Goal: Task Accomplishment & Management: Manage account settings

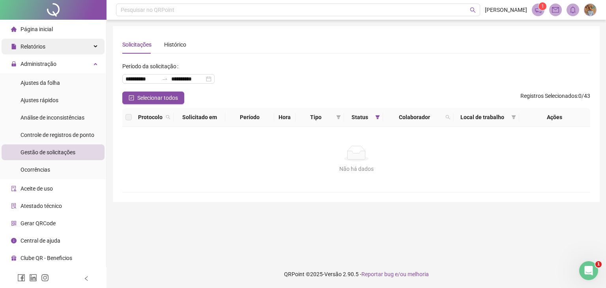
click at [93, 46] on div "Relatórios" at bounding box center [53, 47] width 103 height 16
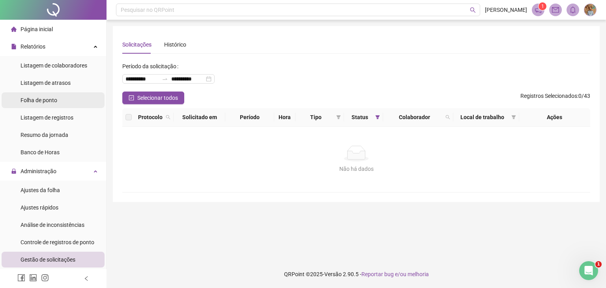
click at [46, 103] on span "Folha de ponto" at bounding box center [39, 100] width 37 height 6
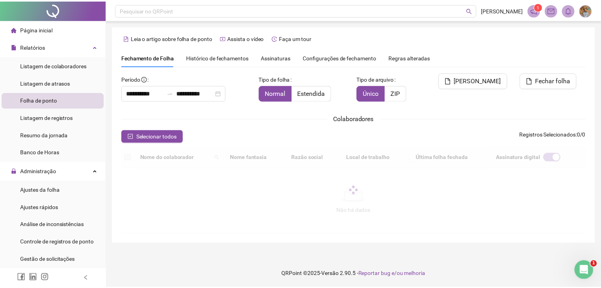
scroll to position [17, 0]
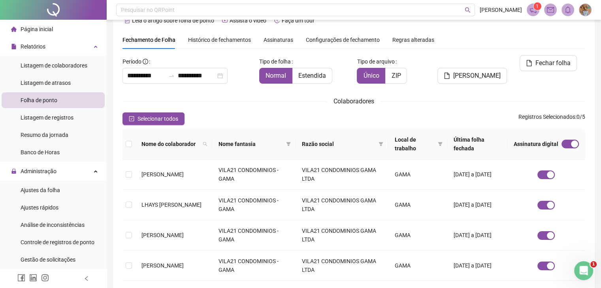
click at [280, 39] on span "Assinaturas" at bounding box center [278, 40] width 30 height 6
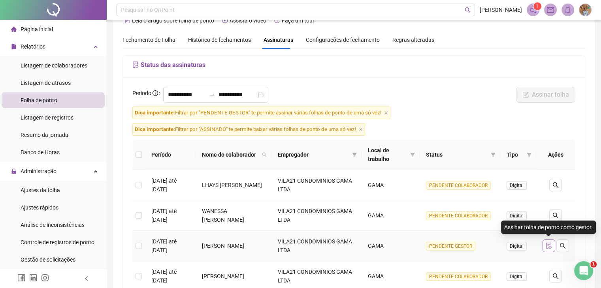
click at [546, 245] on icon "file-done" at bounding box center [548, 246] width 6 height 6
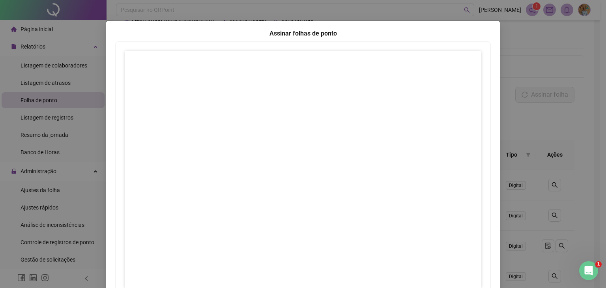
scroll to position [0, 0]
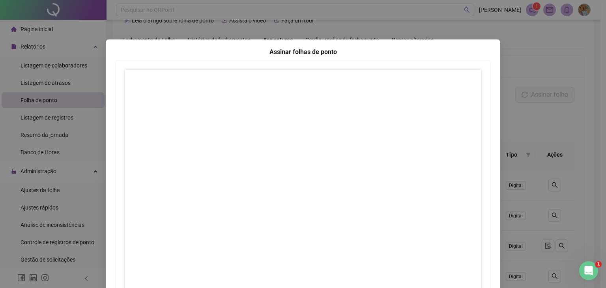
click at [517, 116] on div "Assinar folhas de ponto 1 Fechar Fechar" at bounding box center [303, 144] width 606 height 288
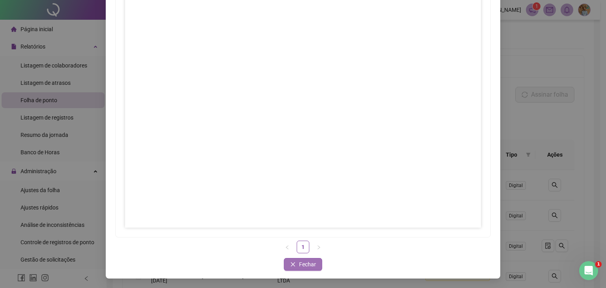
drag, startPoint x: 297, startPoint y: 264, endPoint x: 302, endPoint y: 262, distance: 6.4
click at [299, 264] on span "Fechar" at bounding box center [307, 264] width 17 height 9
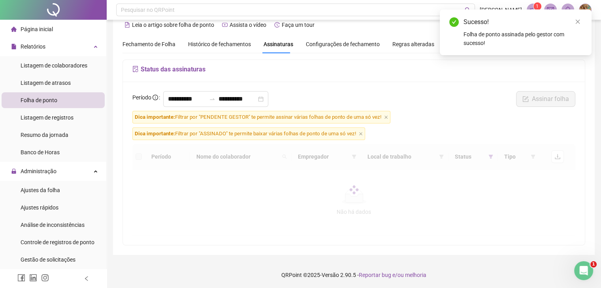
scroll to position [8, 0]
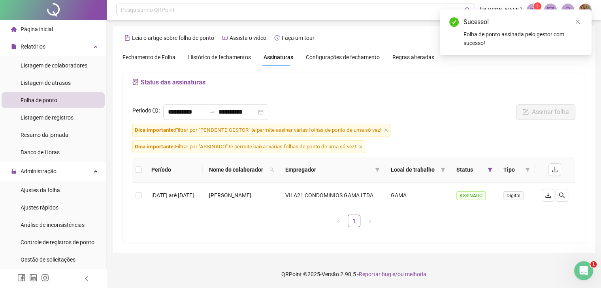
click at [282, 54] on span "Assinaturas" at bounding box center [278, 57] width 30 height 6
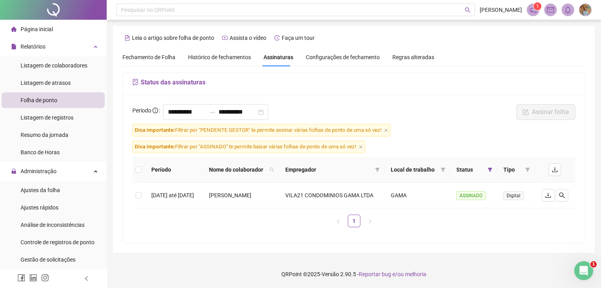
scroll to position [0, 0]
click at [52, 100] on span "Folha de ponto" at bounding box center [39, 100] width 37 height 6
click at [149, 60] on span "Fechamento de Folha" at bounding box center [148, 57] width 53 height 6
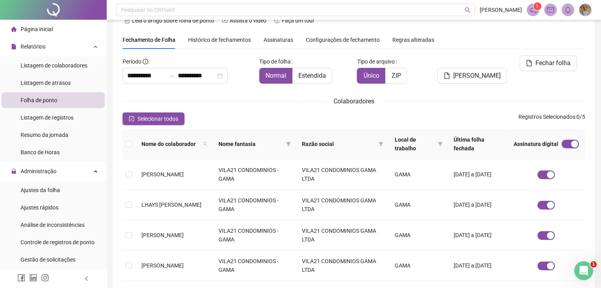
click at [274, 40] on span "Assinaturas" at bounding box center [278, 40] width 30 height 6
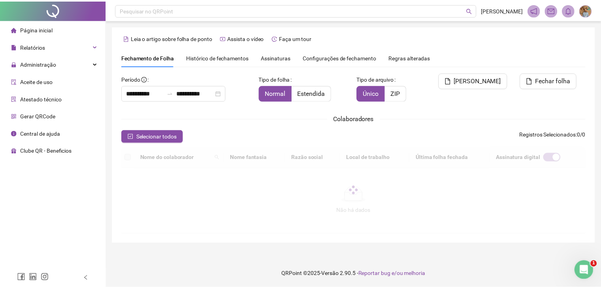
scroll to position [17, 0]
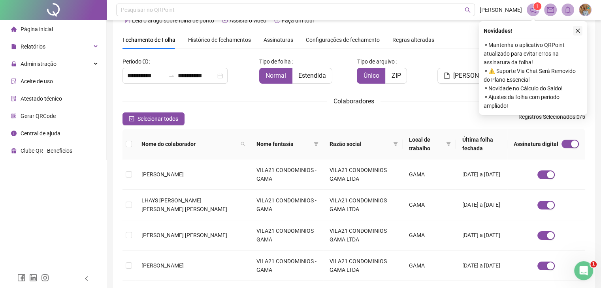
click at [578, 31] on icon "close" at bounding box center [577, 31] width 6 height 6
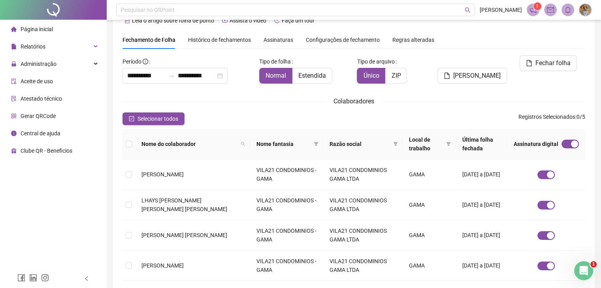
click at [272, 40] on span "Assinaturas" at bounding box center [278, 40] width 30 height 6
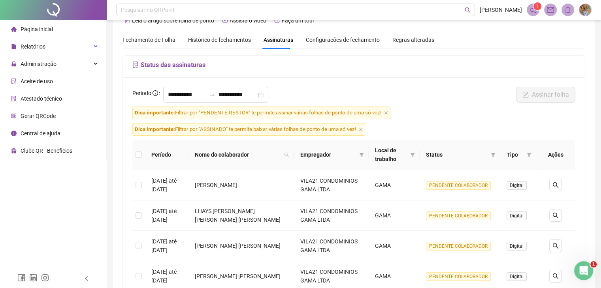
scroll to position [96, 0]
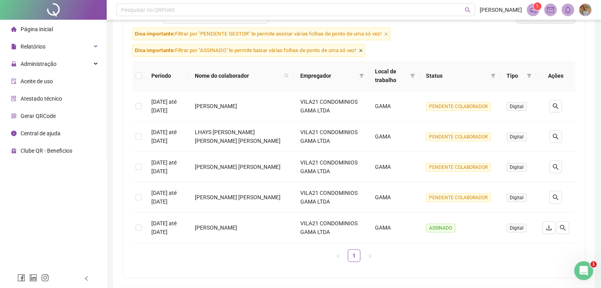
click at [362, 50] on icon "close" at bounding box center [361, 51] width 4 height 4
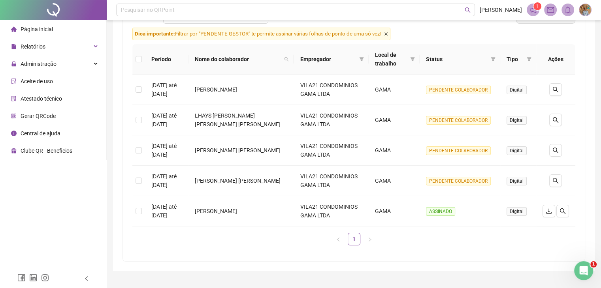
click at [386, 35] on icon "close" at bounding box center [386, 34] width 4 height 4
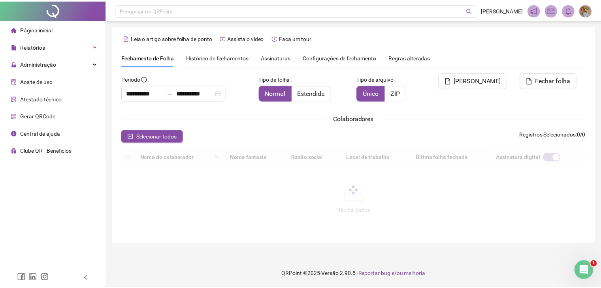
scroll to position [17, 0]
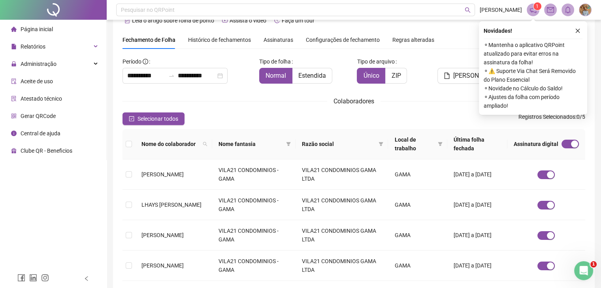
click at [275, 41] on span "Assinaturas" at bounding box center [278, 40] width 30 height 6
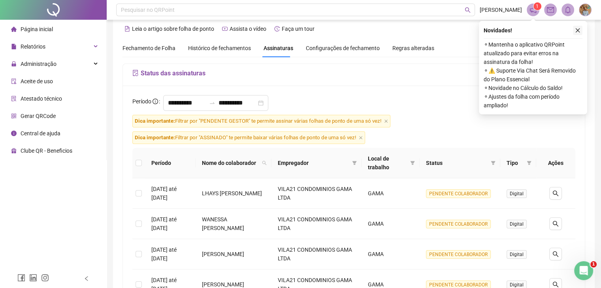
click at [579, 30] on icon "close" at bounding box center [577, 31] width 6 height 6
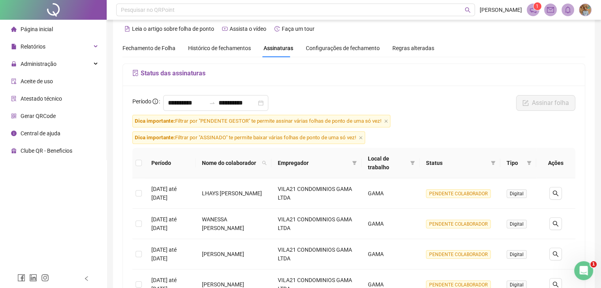
scroll to position [88, 0]
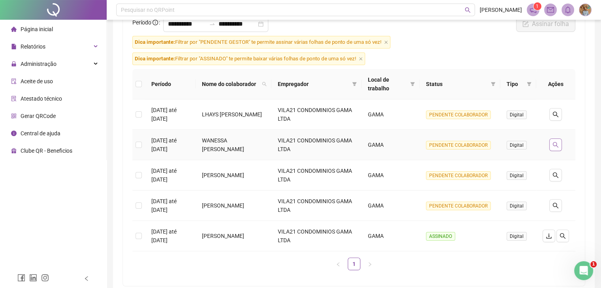
click at [552, 142] on icon "search" at bounding box center [555, 145] width 6 height 6
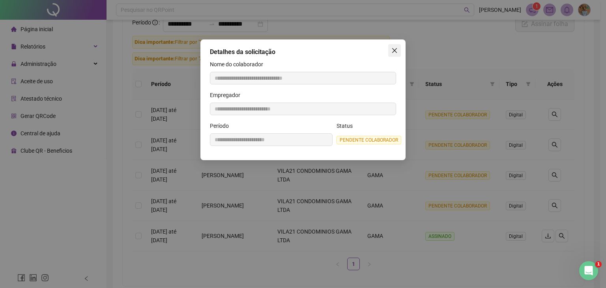
click at [394, 49] on icon "close" at bounding box center [395, 50] width 6 height 6
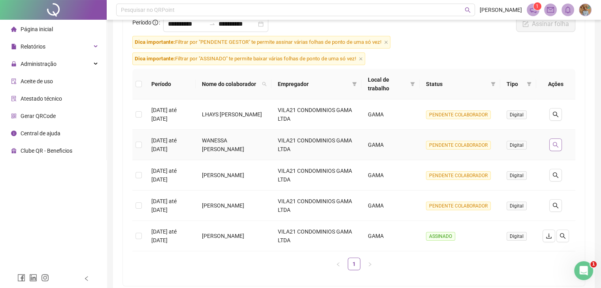
click at [555, 143] on icon "search" at bounding box center [555, 145] width 6 height 6
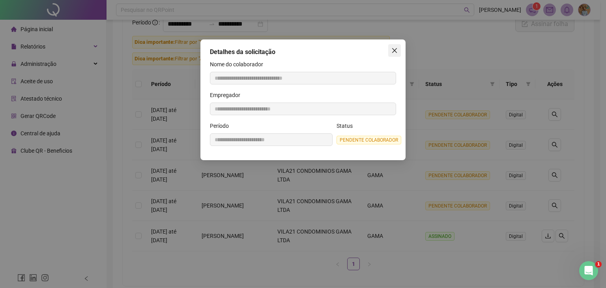
click at [396, 51] on icon "close" at bounding box center [395, 50] width 6 height 6
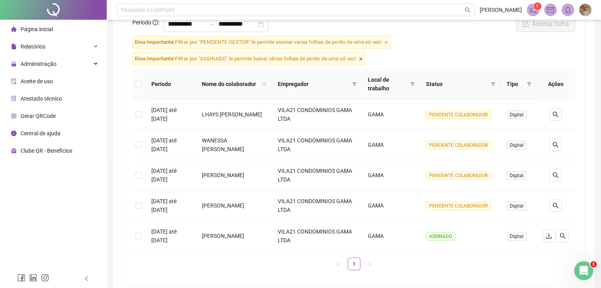
click at [362, 59] on icon "close" at bounding box center [360, 58] width 3 height 3
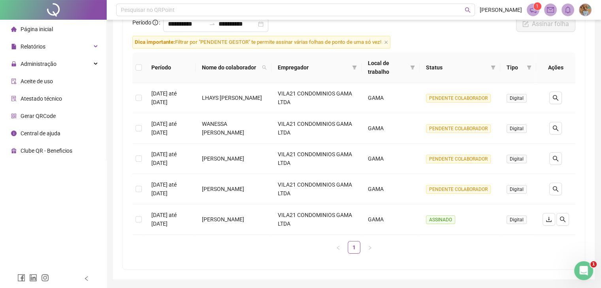
click at [388, 43] on span "Dica importante: Filtrar por "PENDENTE GESTOR" te permite assinar várias folhas…" at bounding box center [261, 42] width 258 height 13
click at [387, 42] on icon "close" at bounding box center [386, 42] width 4 height 4
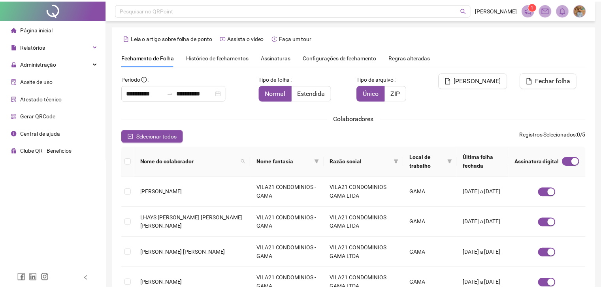
scroll to position [17, 0]
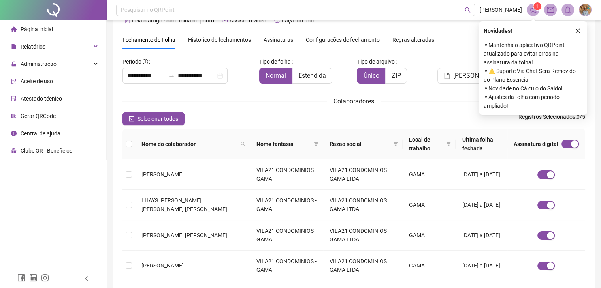
click at [281, 42] on span "Assinaturas" at bounding box center [278, 40] width 30 height 6
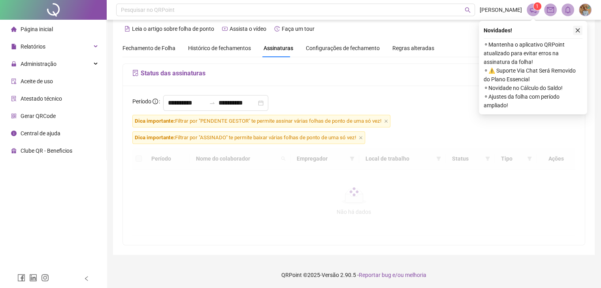
click at [580, 31] on button "button" at bounding box center [576, 30] width 9 height 9
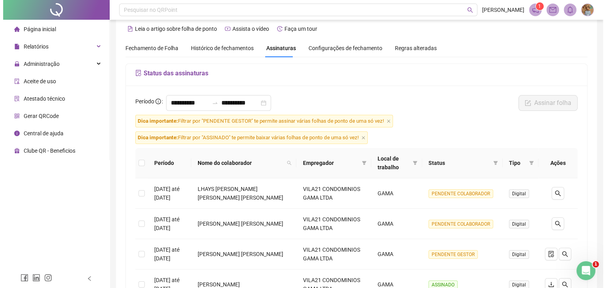
scroll to position [128, 0]
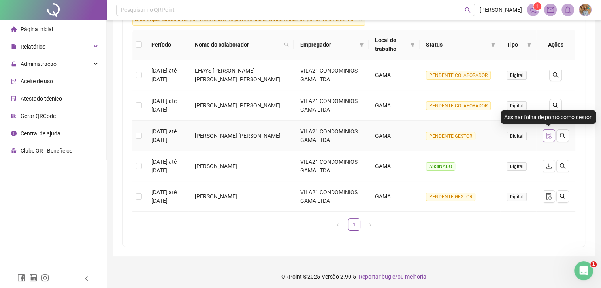
click at [549, 135] on icon "file-done" at bounding box center [548, 136] width 5 height 6
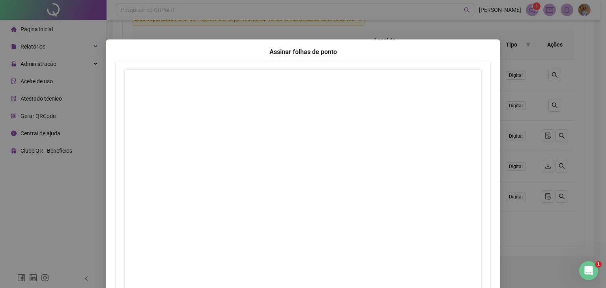
scroll to position [79, 0]
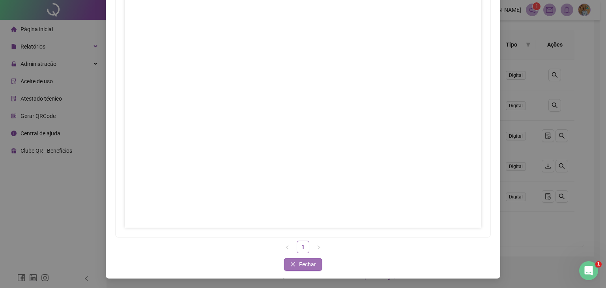
click at [300, 263] on span "Fechar" at bounding box center [307, 264] width 17 height 9
click at [305, 265] on span "Fechar" at bounding box center [307, 264] width 17 height 9
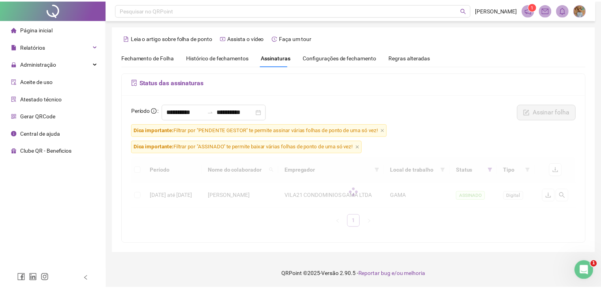
scroll to position [8, 0]
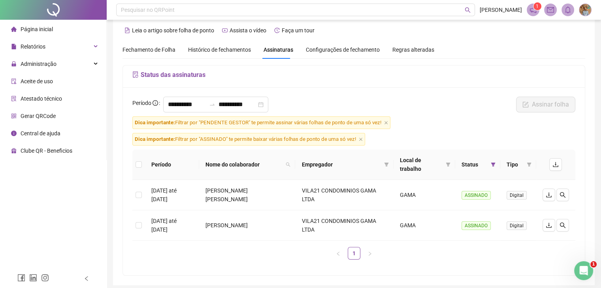
click at [278, 54] on div "Assinaturas" at bounding box center [278, 49] width 30 height 9
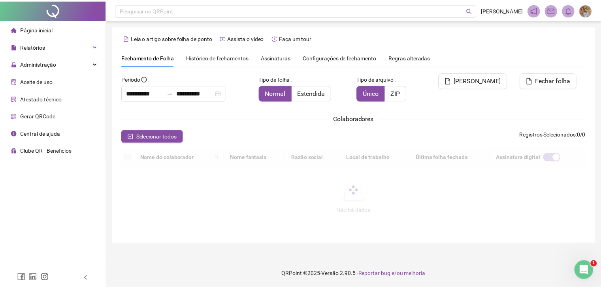
scroll to position [17, 0]
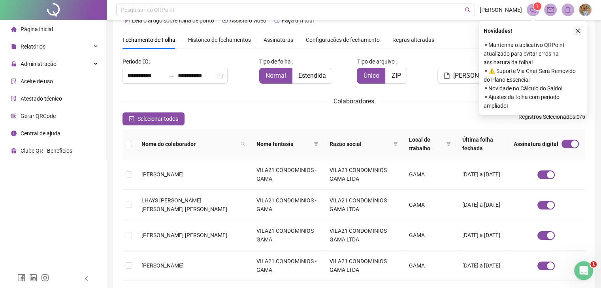
click at [579, 30] on icon "close" at bounding box center [577, 31] width 6 height 6
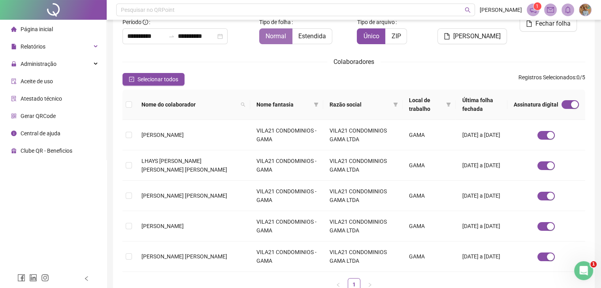
scroll to position [0, 0]
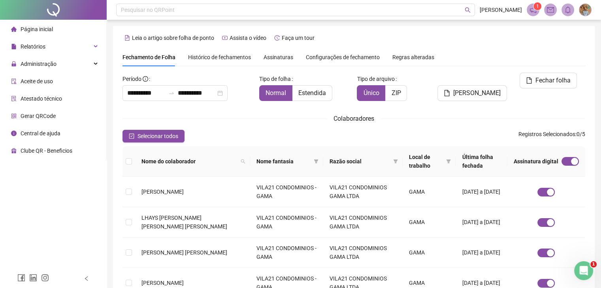
click at [279, 57] on span "Assinaturas" at bounding box center [278, 57] width 30 height 6
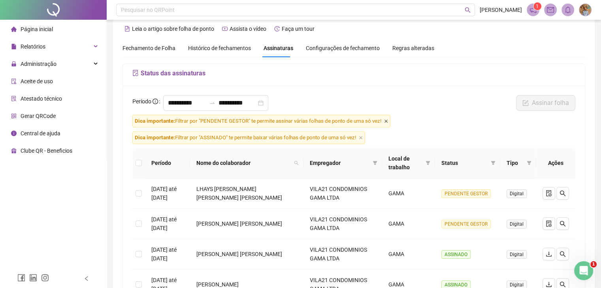
click at [385, 121] on icon "close" at bounding box center [385, 121] width 3 height 3
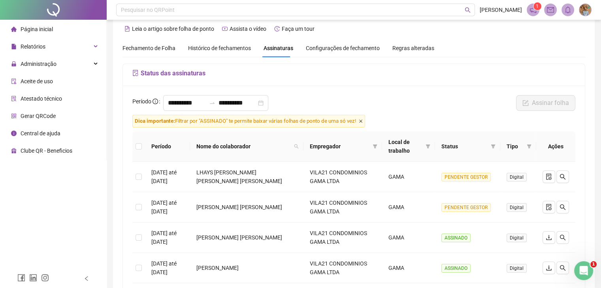
click at [362, 120] on icon "close" at bounding box center [361, 121] width 4 height 4
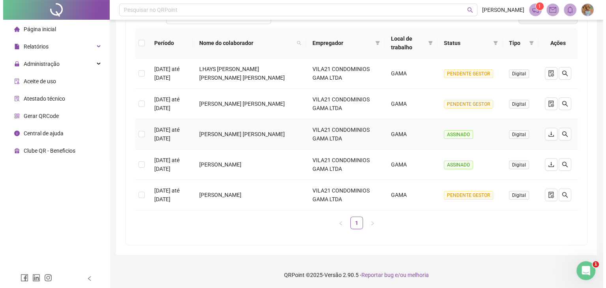
scroll to position [56, 0]
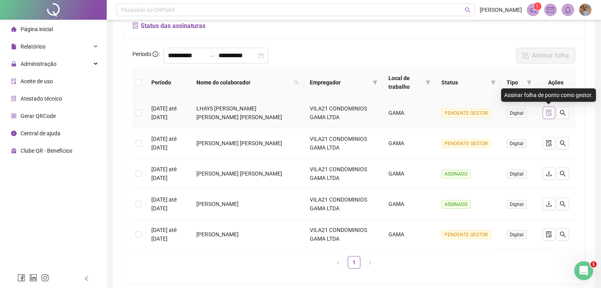
click at [546, 113] on icon "file-done" at bounding box center [548, 113] width 6 height 6
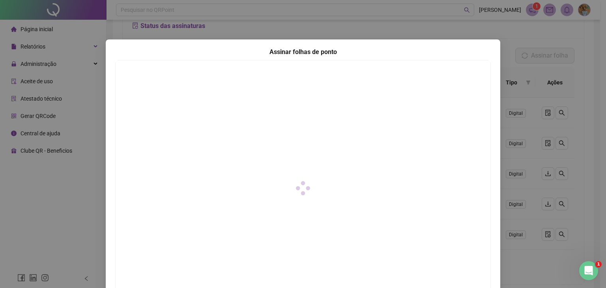
scroll to position [79, 0]
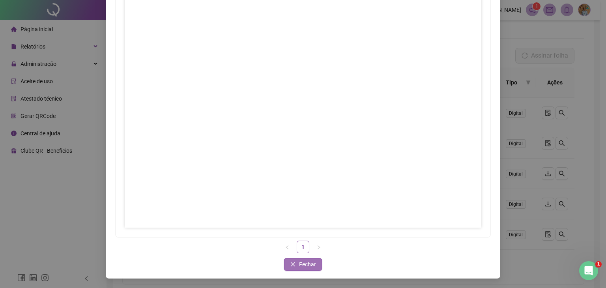
click at [308, 265] on span "Fechar" at bounding box center [307, 264] width 17 height 9
click at [306, 264] on span "Fechar" at bounding box center [307, 264] width 17 height 9
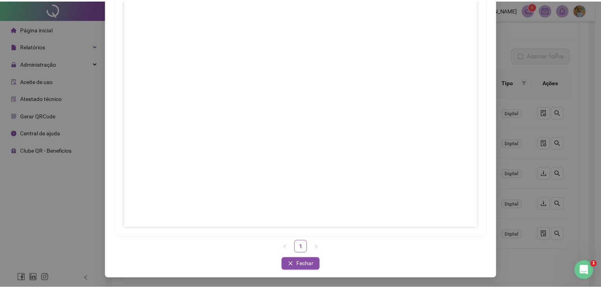
scroll to position [5, 0]
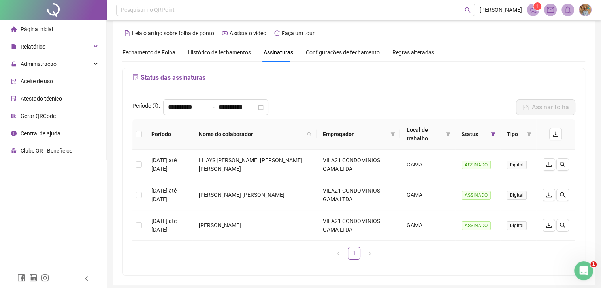
click at [282, 54] on span "Assinaturas" at bounding box center [278, 53] width 30 height 6
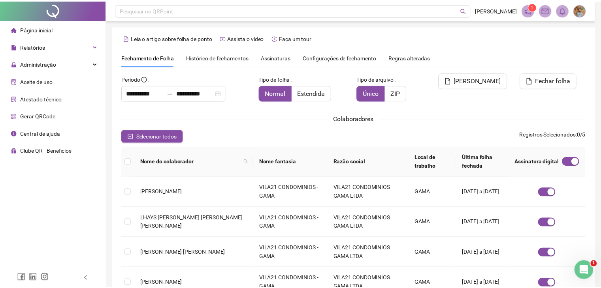
scroll to position [17, 0]
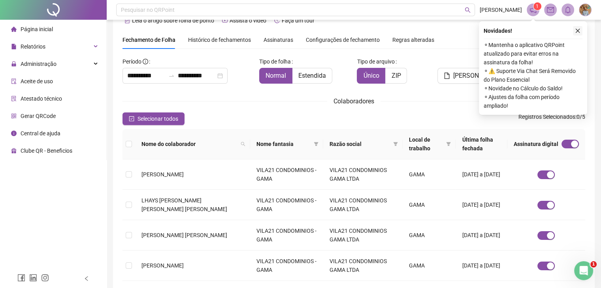
click at [577, 31] on icon "close" at bounding box center [577, 31] width 6 height 6
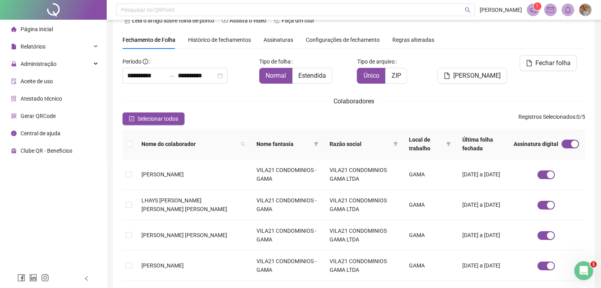
click at [276, 40] on span "Assinaturas" at bounding box center [278, 40] width 30 height 6
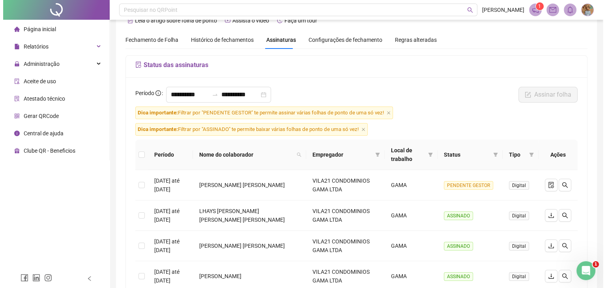
scroll to position [129, 0]
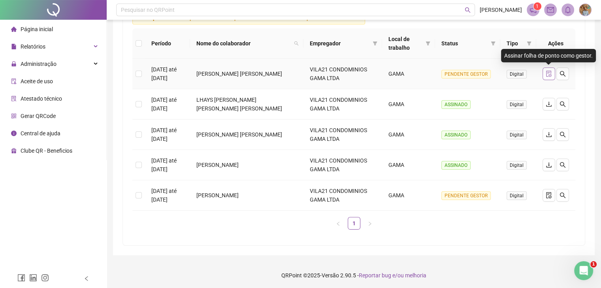
click at [549, 72] on icon "file-done" at bounding box center [548, 74] width 6 height 6
click at [547, 74] on icon "file-done" at bounding box center [548, 74] width 6 height 6
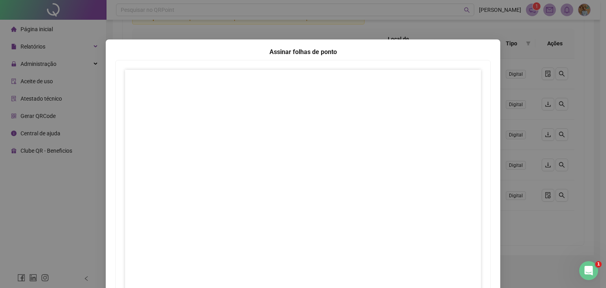
scroll to position [79, 0]
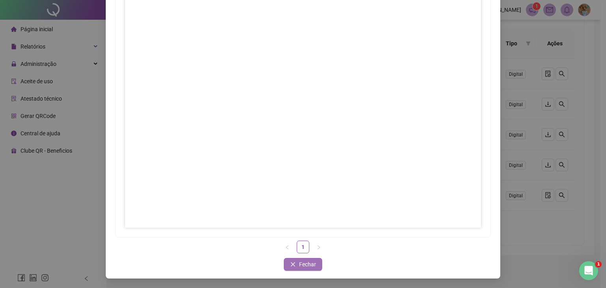
click at [302, 267] on span "Fechar" at bounding box center [307, 264] width 17 height 9
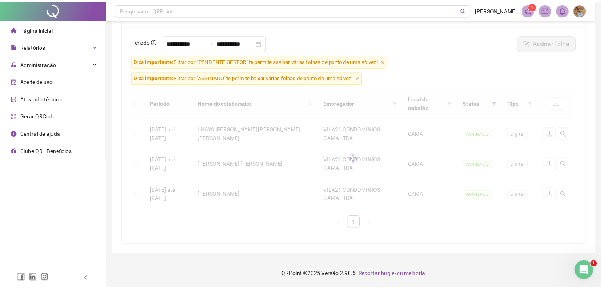
scroll to position [68, 0]
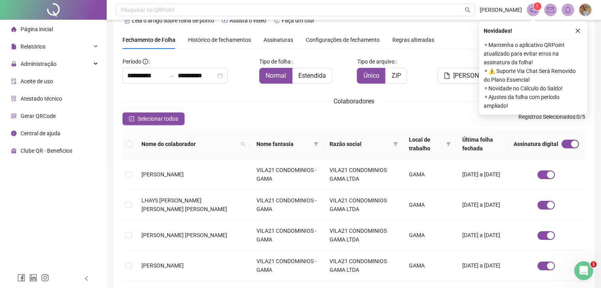
click at [275, 37] on span "Assinaturas" at bounding box center [278, 40] width 30 height 6
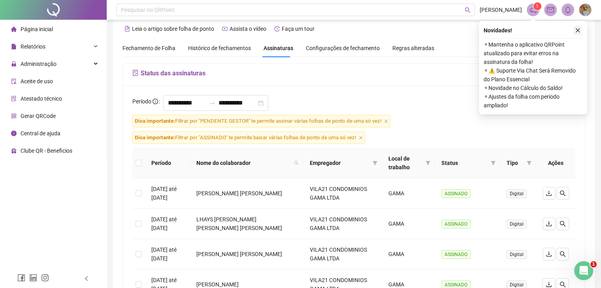
click at [577, 30] on icon "close" at bounding box center [577, 31] width 6 height 6
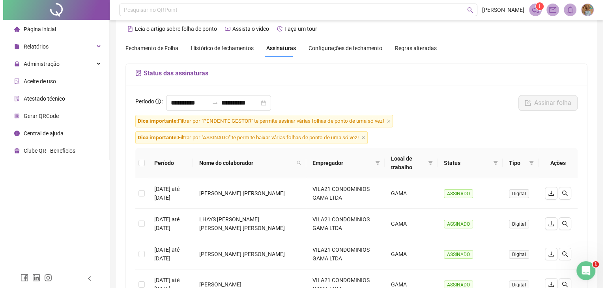
scroll to position [128, 0]
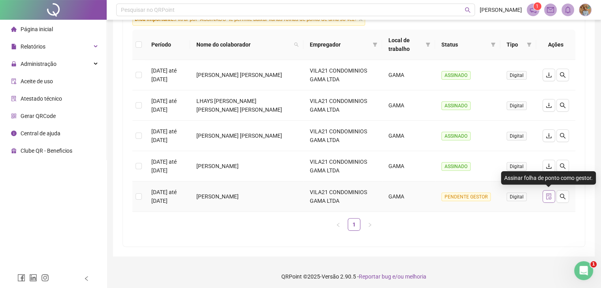
click at [550, 195] on icon "file-done" at bounding box center [548, 196] width 6 height 6
click at [546, 196] on icon "file-done" at bounding box center [548, 196] width 6 height 6
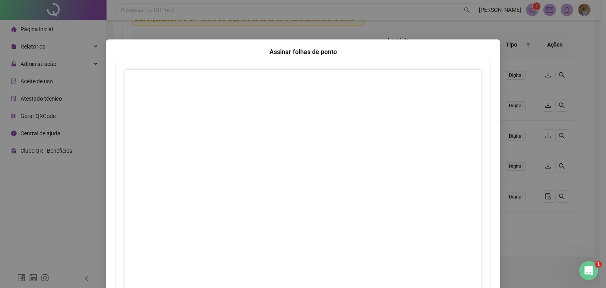
scroll to position [79, 0]
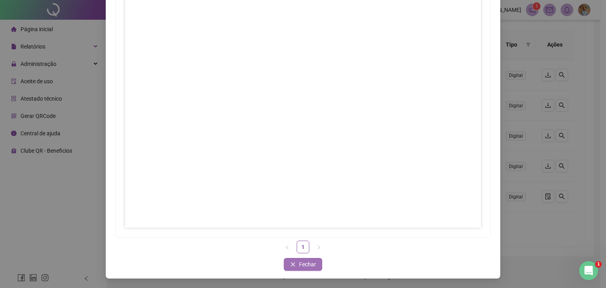
click at [316, 265] on button "Fechar" at bounding box center [303, 264] width 38 height 13
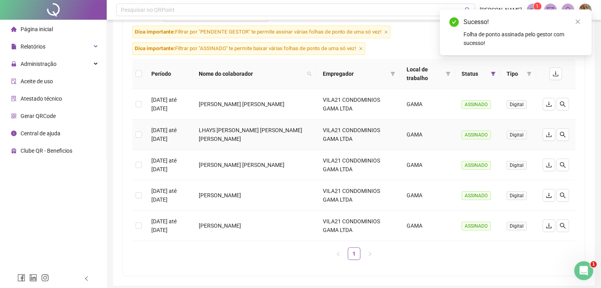
scroll to position [0, 0]
